Goal: Task Accomplishment & Management: Manage account settings

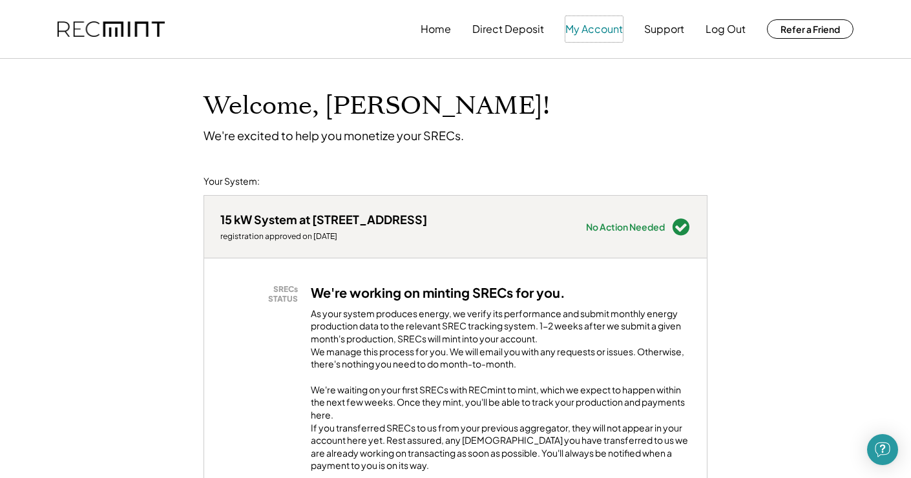
click at [590, 27] on button "My Account" at bounding box center [593, 29] width 57 height 26
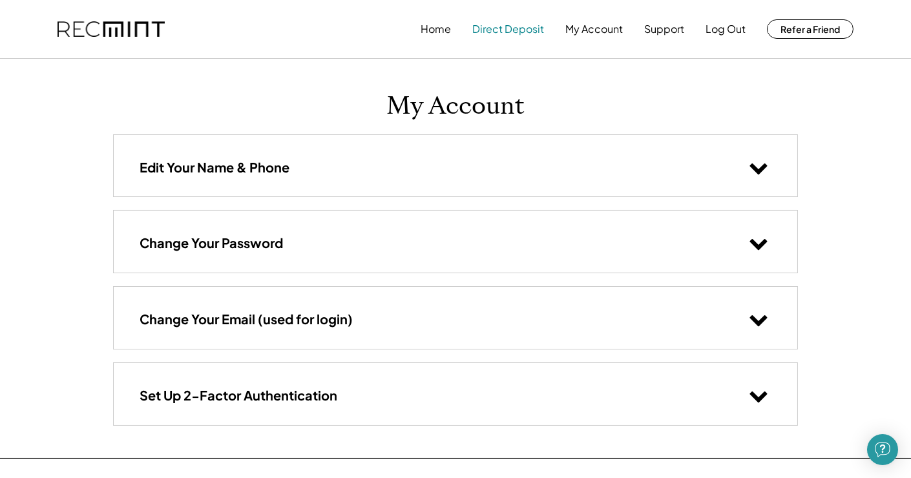
click at [509, 27] on button "Direct Deposit" at bounding box center [508, 29] width 72 height 26
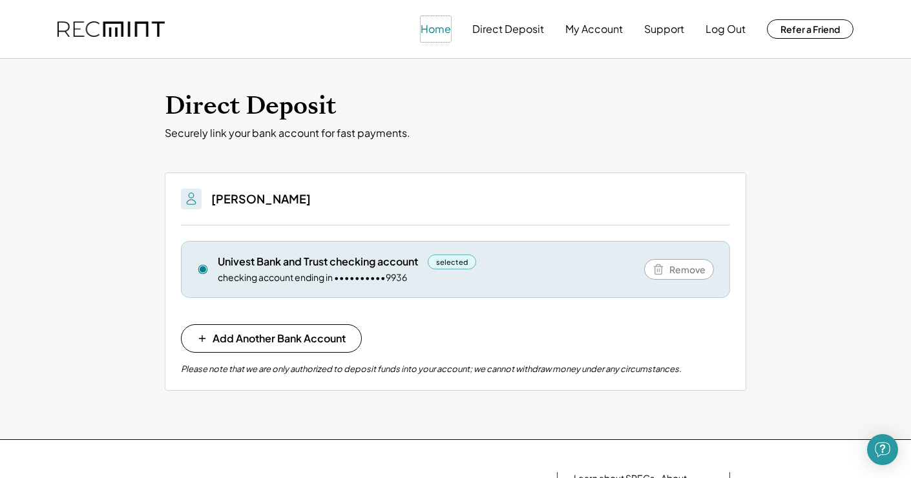
click at [437, 30] on button "Home" at bounding box center [436, 29] width 30 height 26
